Goal: Transaction & Acquisition: Purchase product/service

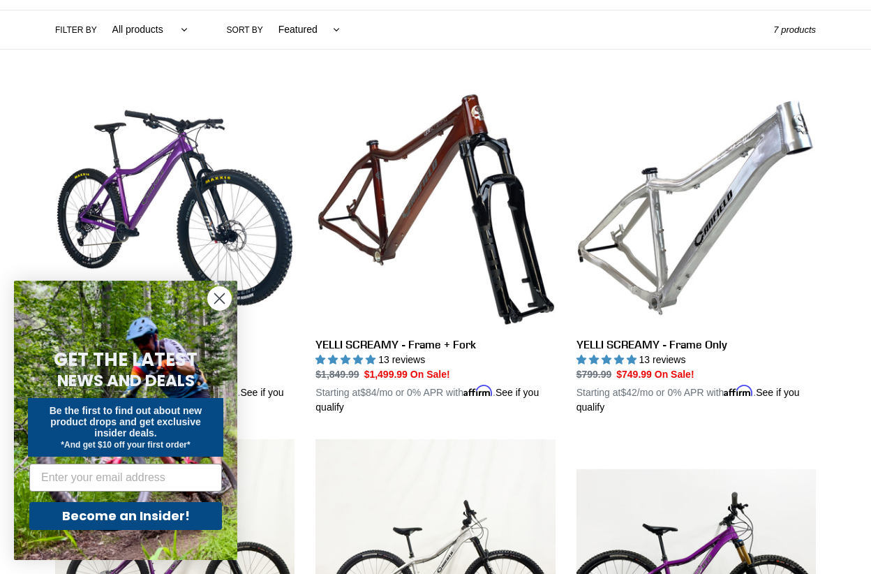
scroll to position [353, 0]
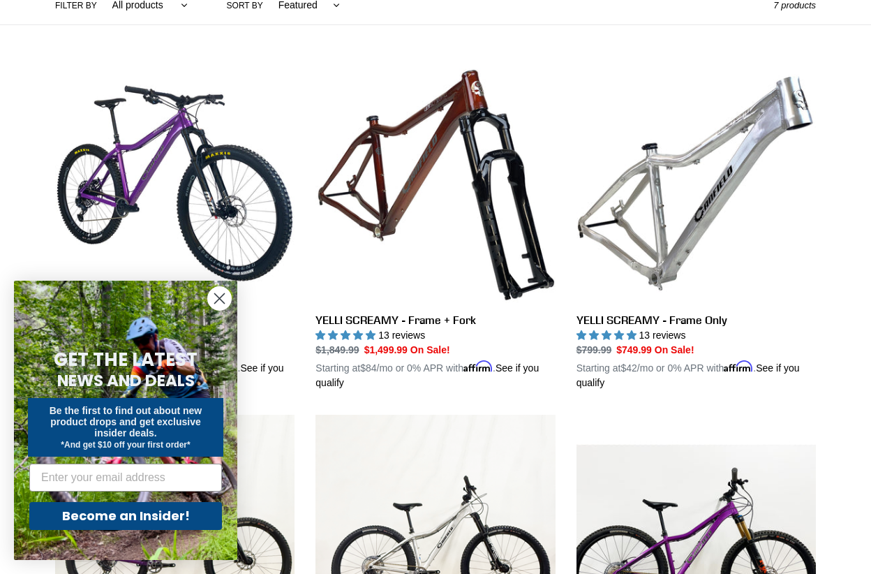
click at [228, 295] on circle "Close dialog" at bounding box center [219, 298] width 23 height 23
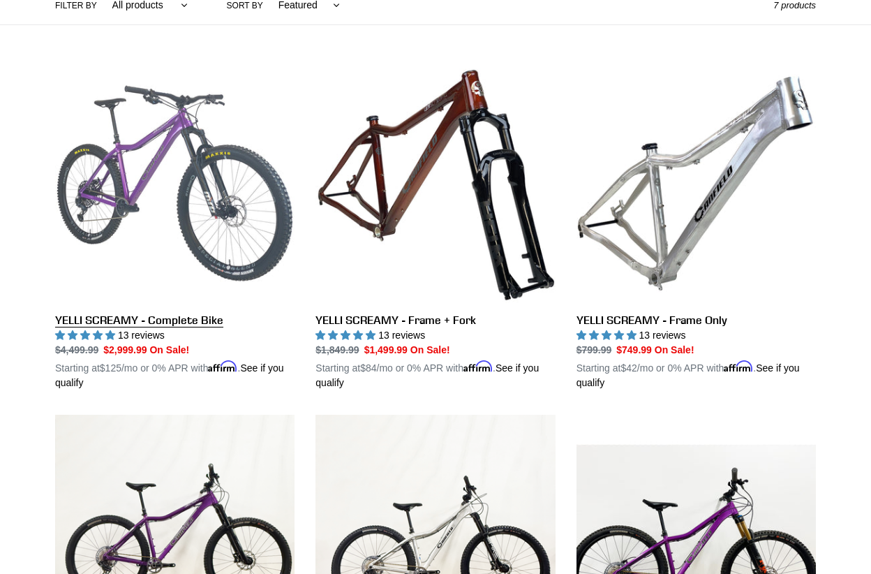
click at [172, 209] on link "YELLI SCREAMY - Complete Bike" at bounding box center [174, 227] width 239 height 327
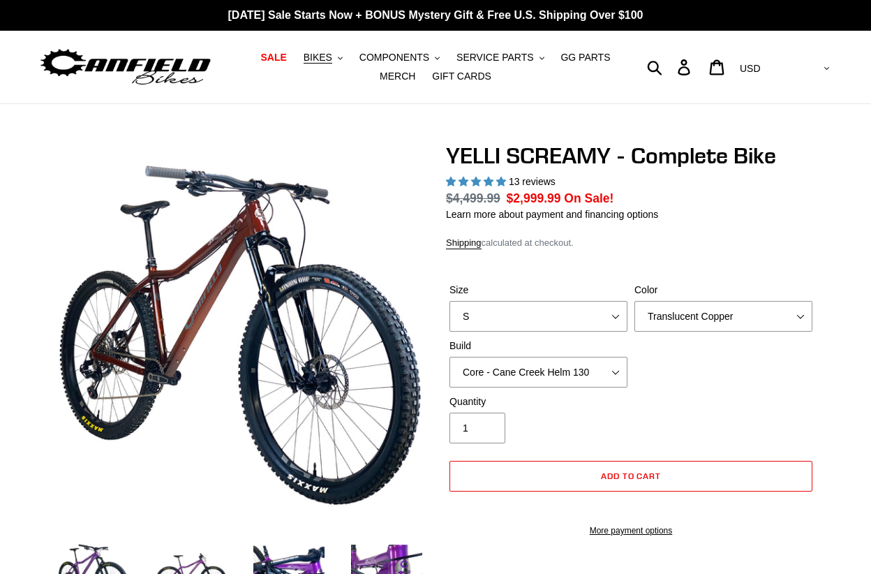
select select "highest-rating"
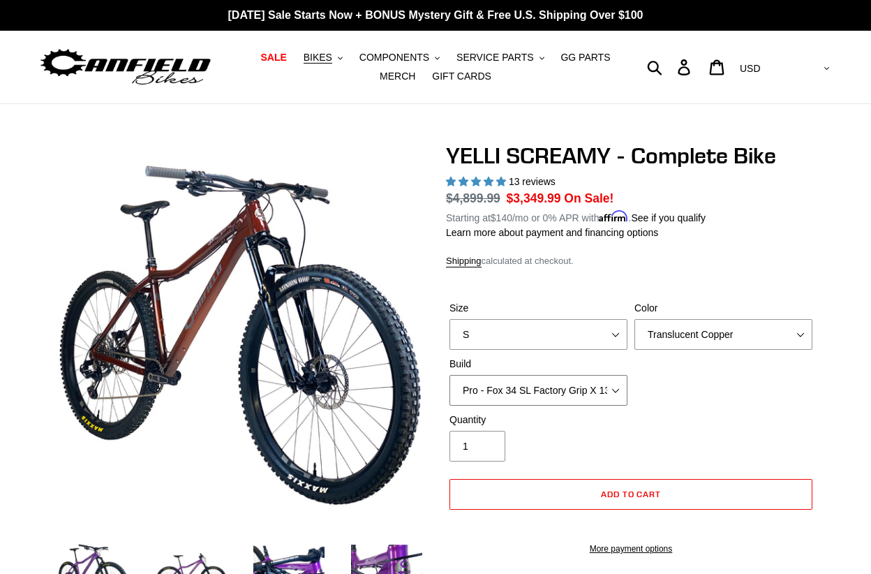
select select "Core - RockShox Pike Ultimate 130"
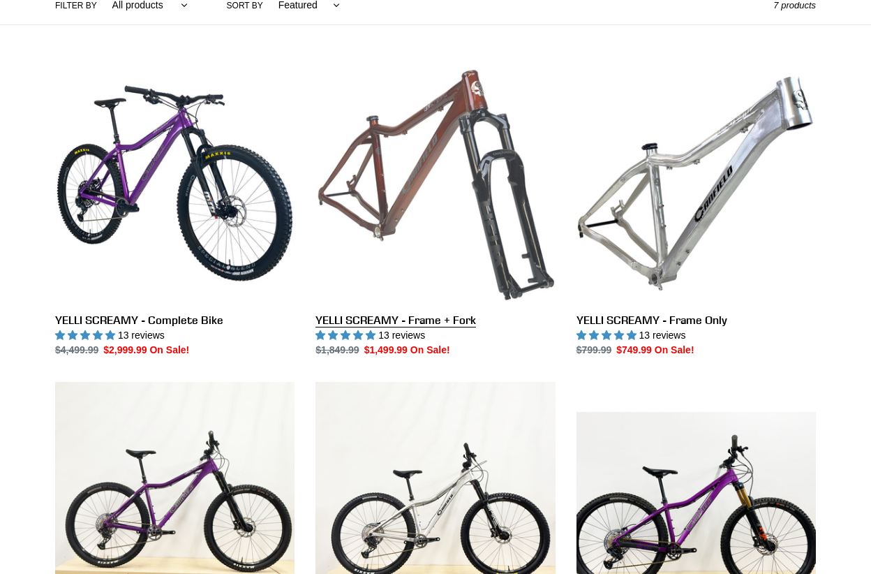
click at [462, 212] on link "YELLI SCREAMY - Frame + Fork" at bounding box center [435, 211] width 239 height 294
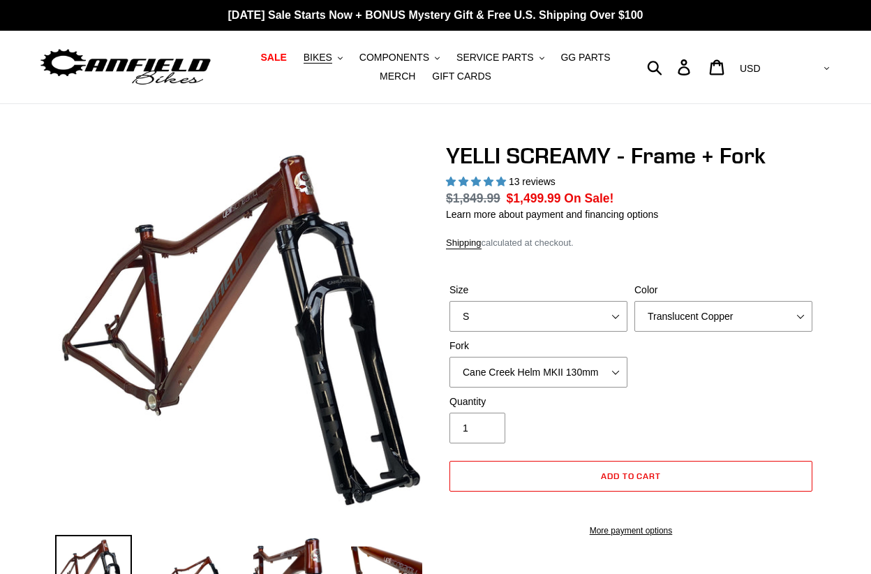
select select "highest-rating"
click at [502, 315] on div "Size S M L XL" at bounding box center [538, 307] width 185 height 49
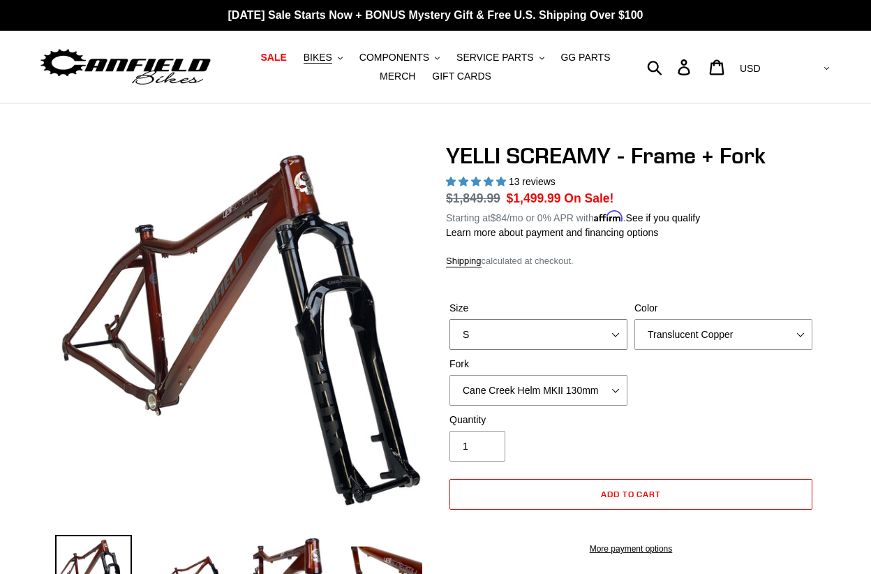
click at [510, 334] on select "S M L XL" at bounding box center [539, 334] width 178 height 31
select select "L"
click at [598, 390] on select "Cane Creek Helm MKII 130mm Fox 34 SL Factory Grip X 130mm RockShox Pike Ultimat…" at bounding box center [539, 390] width 178 height 31
select select "Fox 34 SL Factory Grip X 130mm"
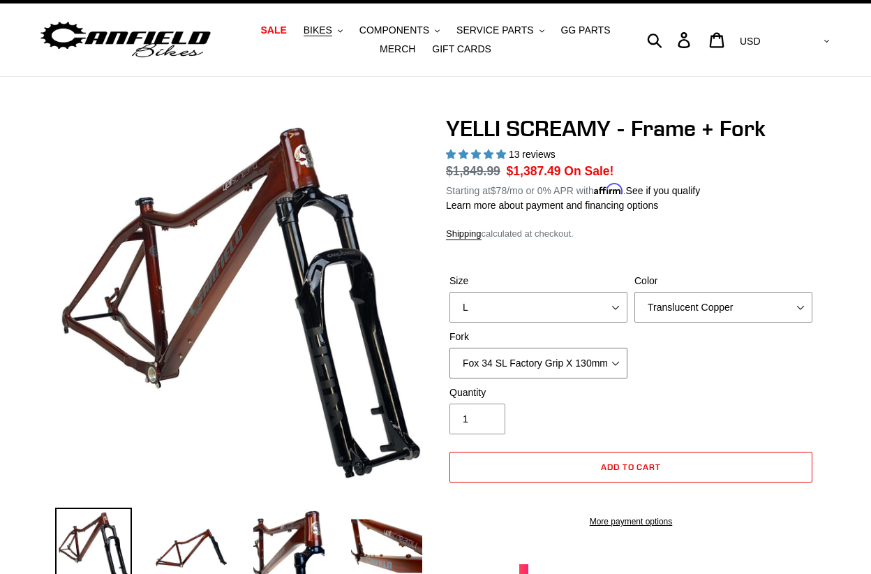
scroll to position [27, 0]
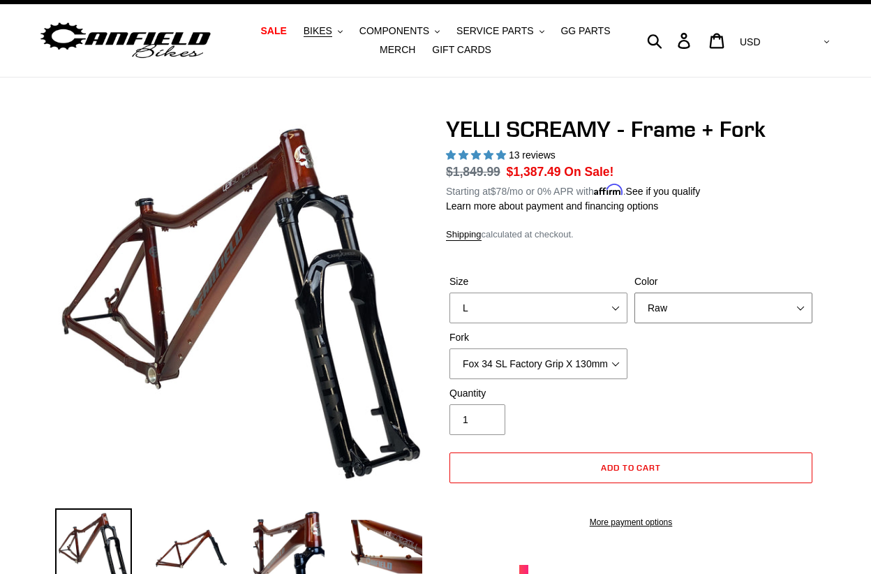
select select "Purple Haze"
drag, startPoint x: 597, startPoint y: 310, endPoint x: 676, endPoint y: 306, distance: 79.0
click at [676, 306] on div "Size S M L XL Color Translucent Copper Purple Haze Raw Fork Cane Creek Helm MKI…" at bounding box center [631, 330] width 370 height 112
click at [676, 306] on select "Translucent Copper Purple Haze Raw" at bounding box center [724, 307] width 178 height 31
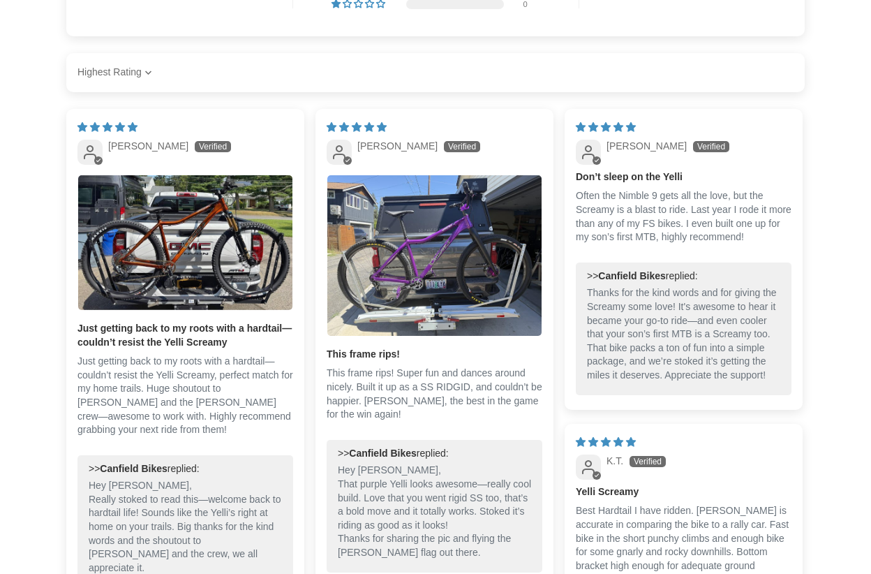
scroll to position [2284, 0]
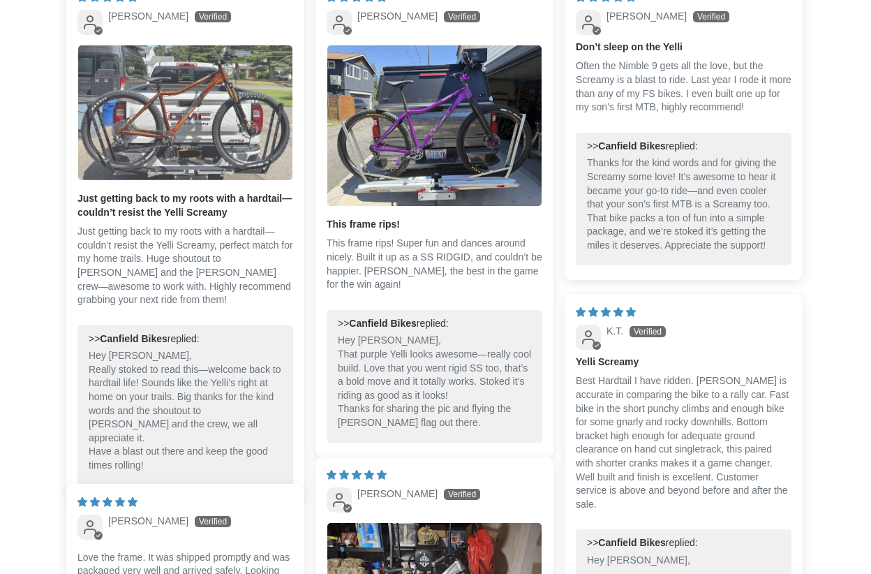
click at [242, 121] on img "Link to user picture 1" at bounding box center [185, 112] width 214 height 135
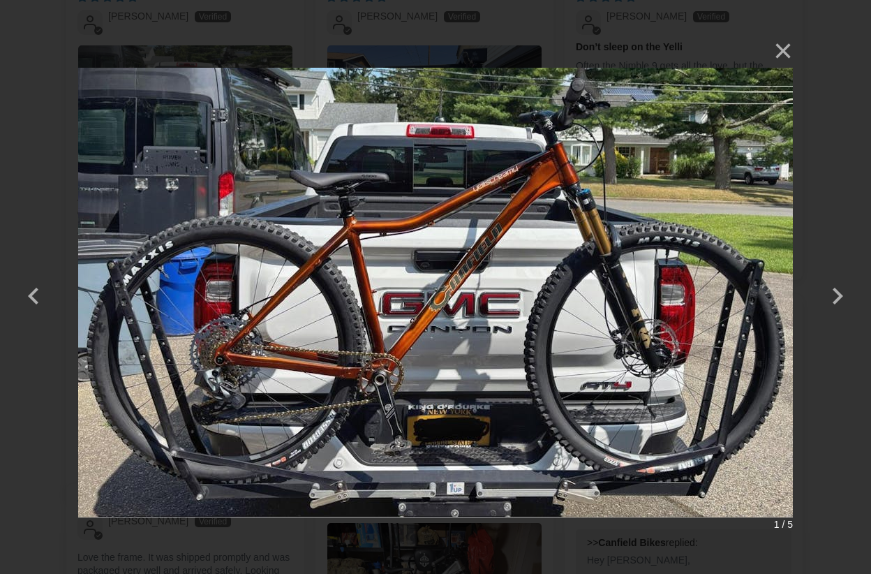
scroll to position [0, 0]
click at [786, 50] on button "×" at bounding box center [777, 51] width 34 height 34
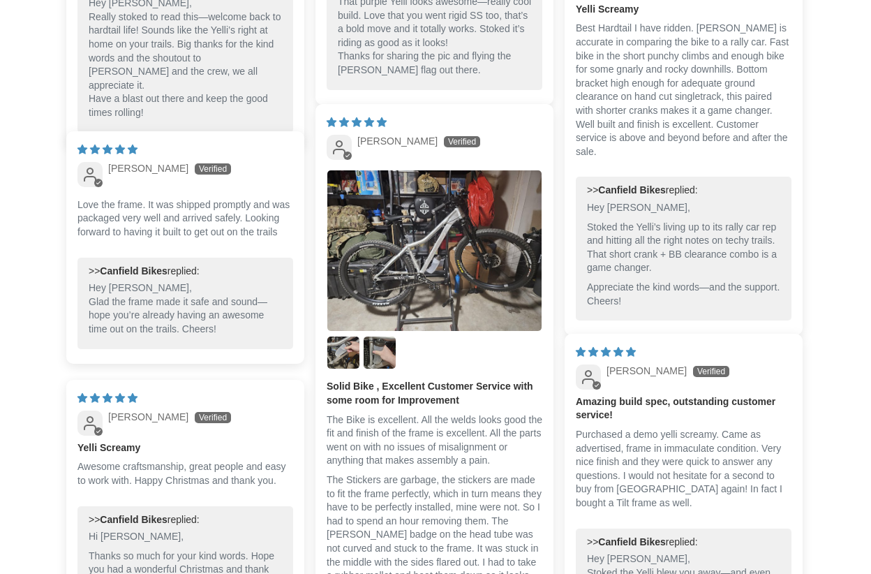
scroll to position [2617, 0]
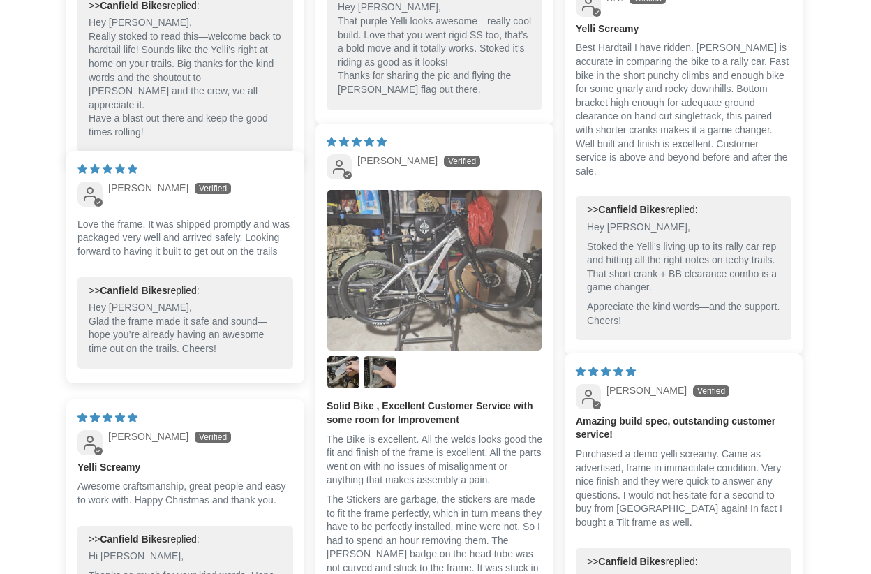
click at [422, 323] on img "Link to user picture 1" at bounding box center [434, 270] width 214 height 161
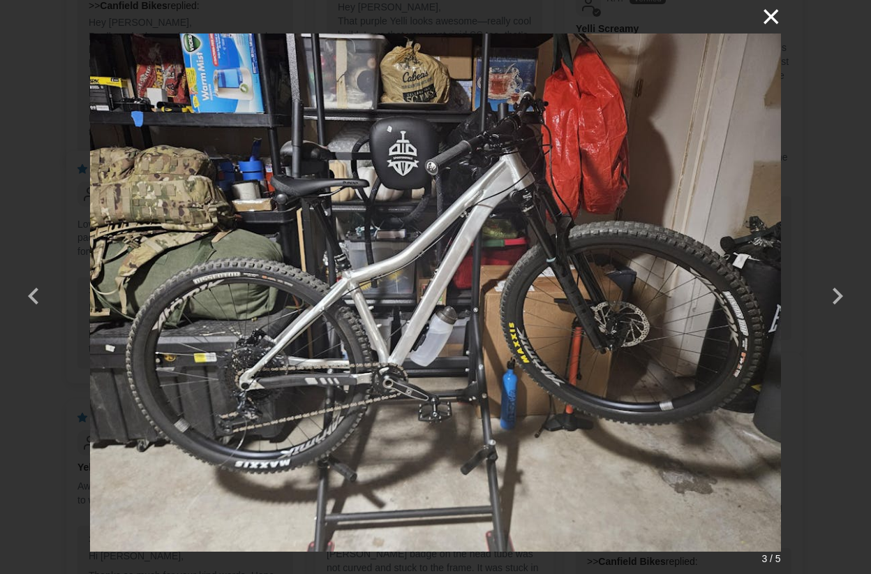
click at [769, 14] on button "×" at bounding box center [765, 17] width 34 height 34
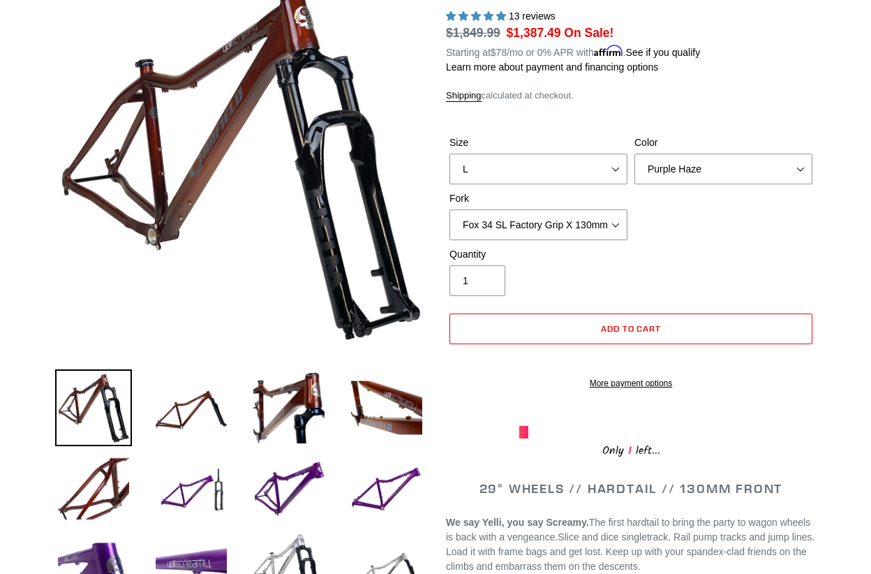
scroll to position [164, 0]
